Goal: Contribute content

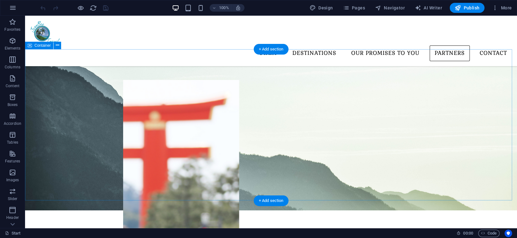
scroll to position [765, 0]
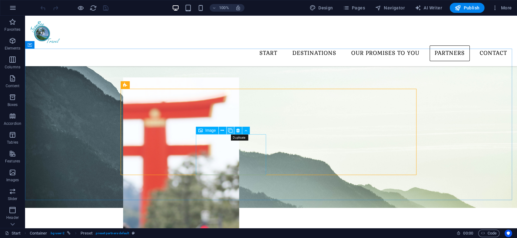
click at [231, 131] on icon at bounding box center [230, 130] width 4 height 7
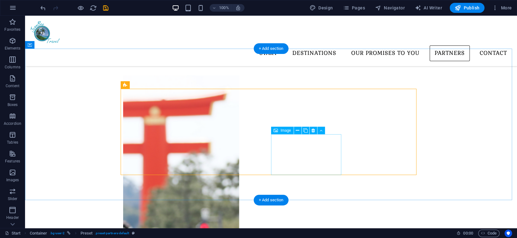
click at [287, 129] on span "Image" at bounding box center [286, 131] width 10 height 4
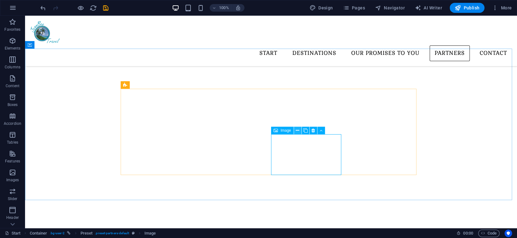
click at [301, 131] on button at bounding box center [298, 131] width 8 height 8
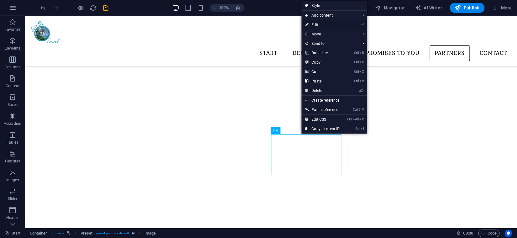
click at [320, 24] on link "⏎ Edit" at bounding box center [323, 24] width 42 height 9
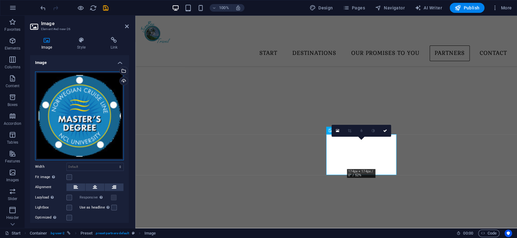
click at [98, 97] on div "Drag files here, click to choose files or select files from Files or our free s…" at bounding box center [79, 116] width 89 height 89
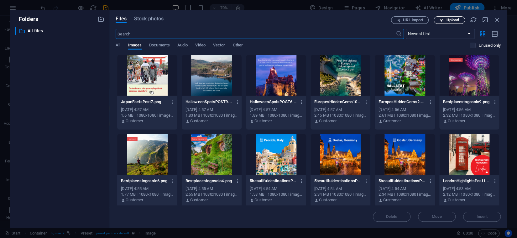
click at [449, 21] on span "Upload" at bounding box center [453, 20] width 13 height 4
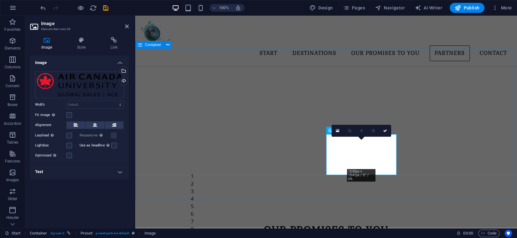
scroll to position [765, 0]
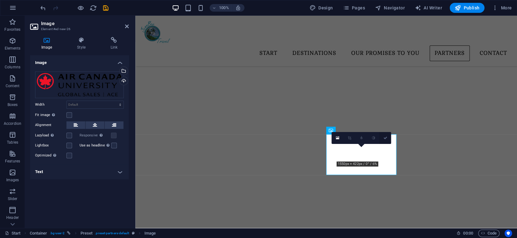
click at [388, 136] on link at bounding box center [385, 138] width 12 height 12
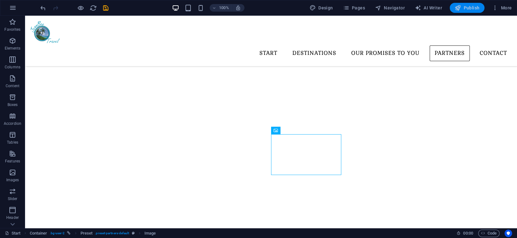
click at [468, 10] on span "Publish" at bounding box center [467, 8] width 25 height 6
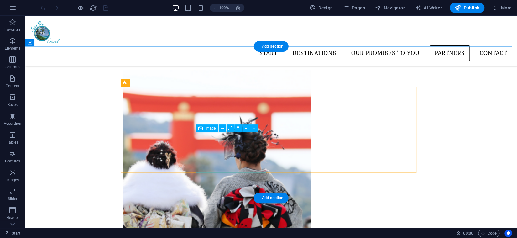
scroll to position [768, 0]
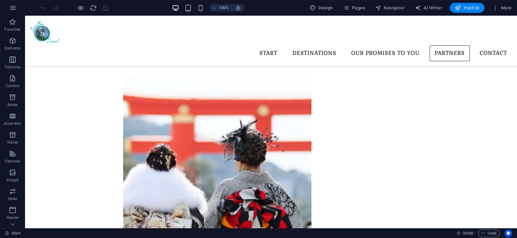
click at [465, 6] on span "Publish" at bounding box center [467, 8] width 25 height 6
